Goal: Communication & Community: Answer question/provide support

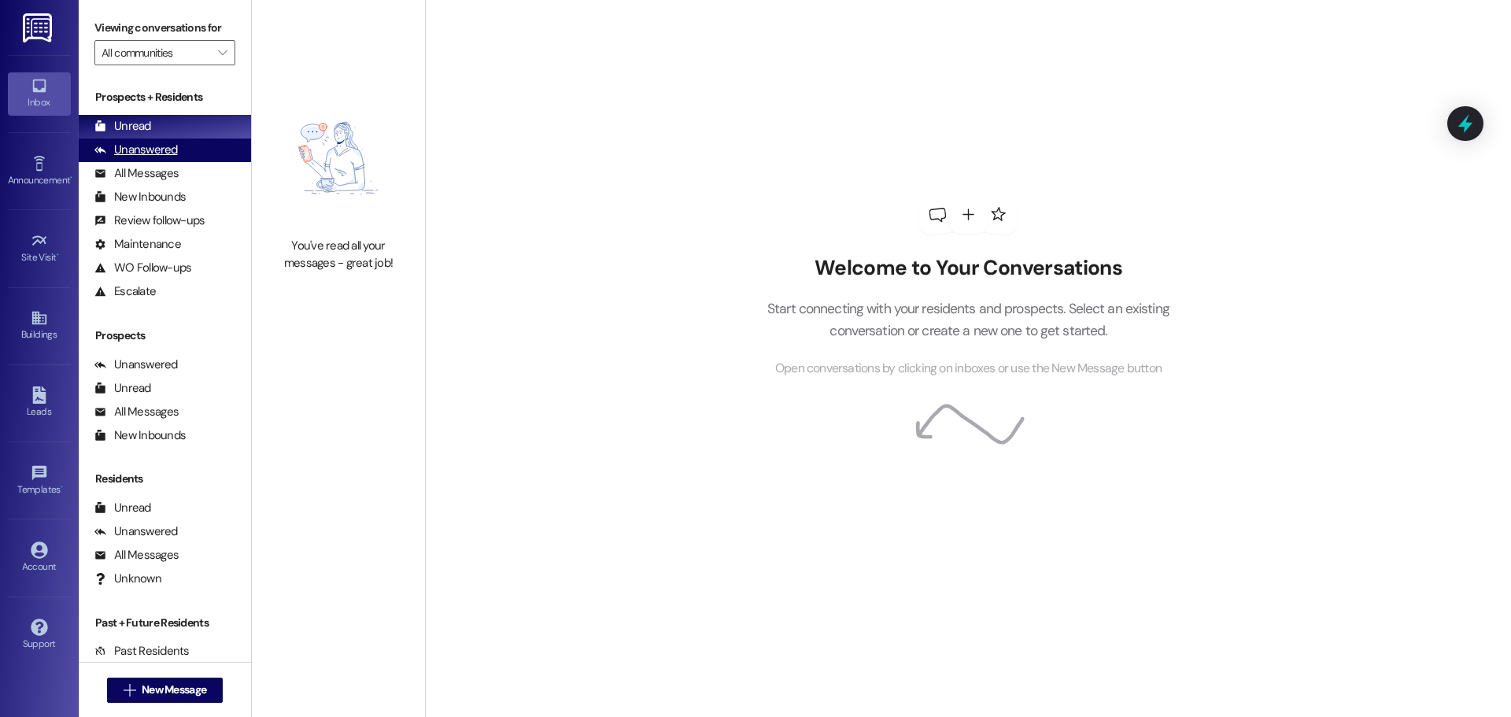
click at [170, 160] on div "Unanswered (0)" at bounding box center [165, 150] width 172 height 24
click at [173, 125] on div "Unread (0)" at bounding box center [165, 127] width 172 height 24
click at [136, 152] on div "Unanswered" at bounding box center [135, 150] width 83 height 17
click at [142, 129] on div "Unread" at bounding box center [122, 126] width 57 height 17
drag, startPoint x: 143, startPoint y: 140, endPoint x: 152, endPoint y: 135, distance: 10.3
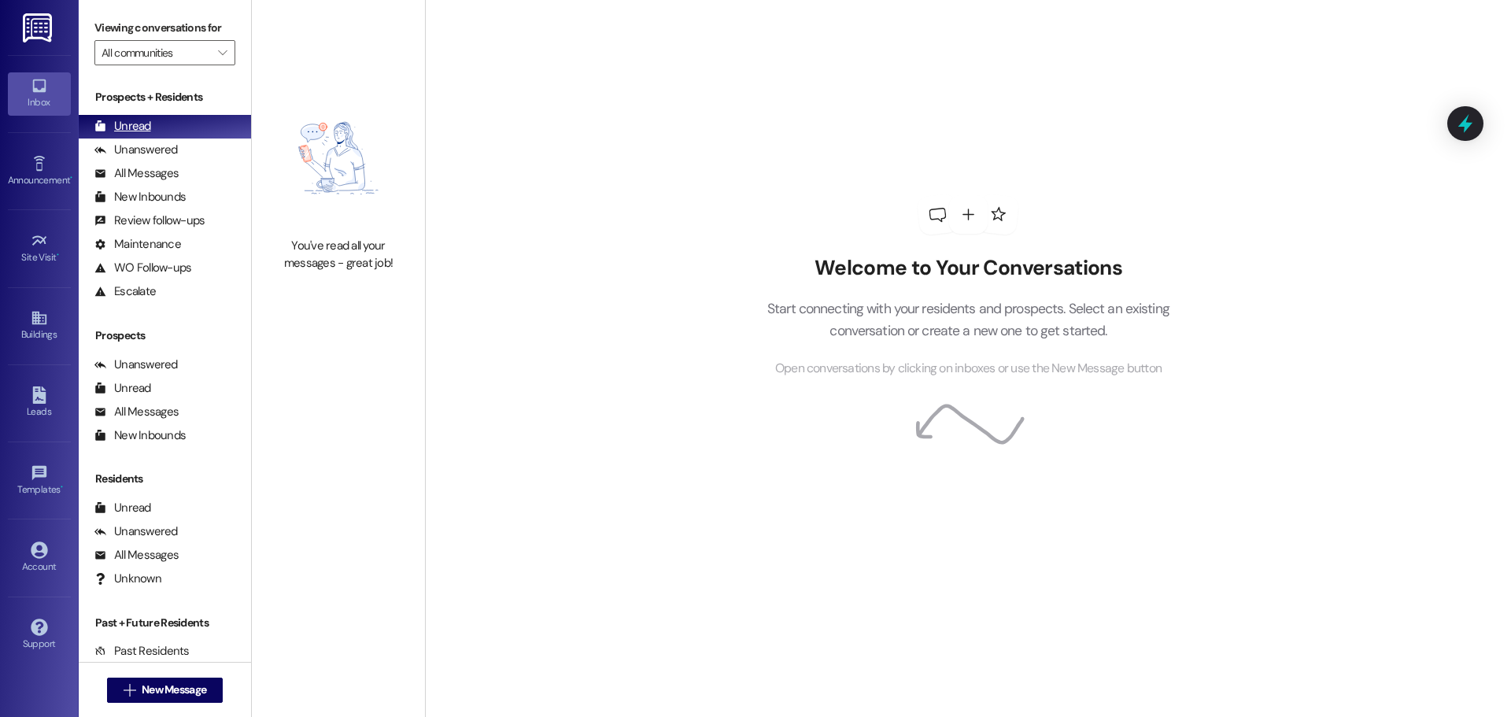
click at [144, 140] on div "Unanswered (0)" at bounding box center [165, 150] width 172 height 24
click at [157, 131] on div "Unread (0)" at bounding box center [165, 127] width 172 height 24
